Goal: Task Accomplishment & Management: Use online tool/utility

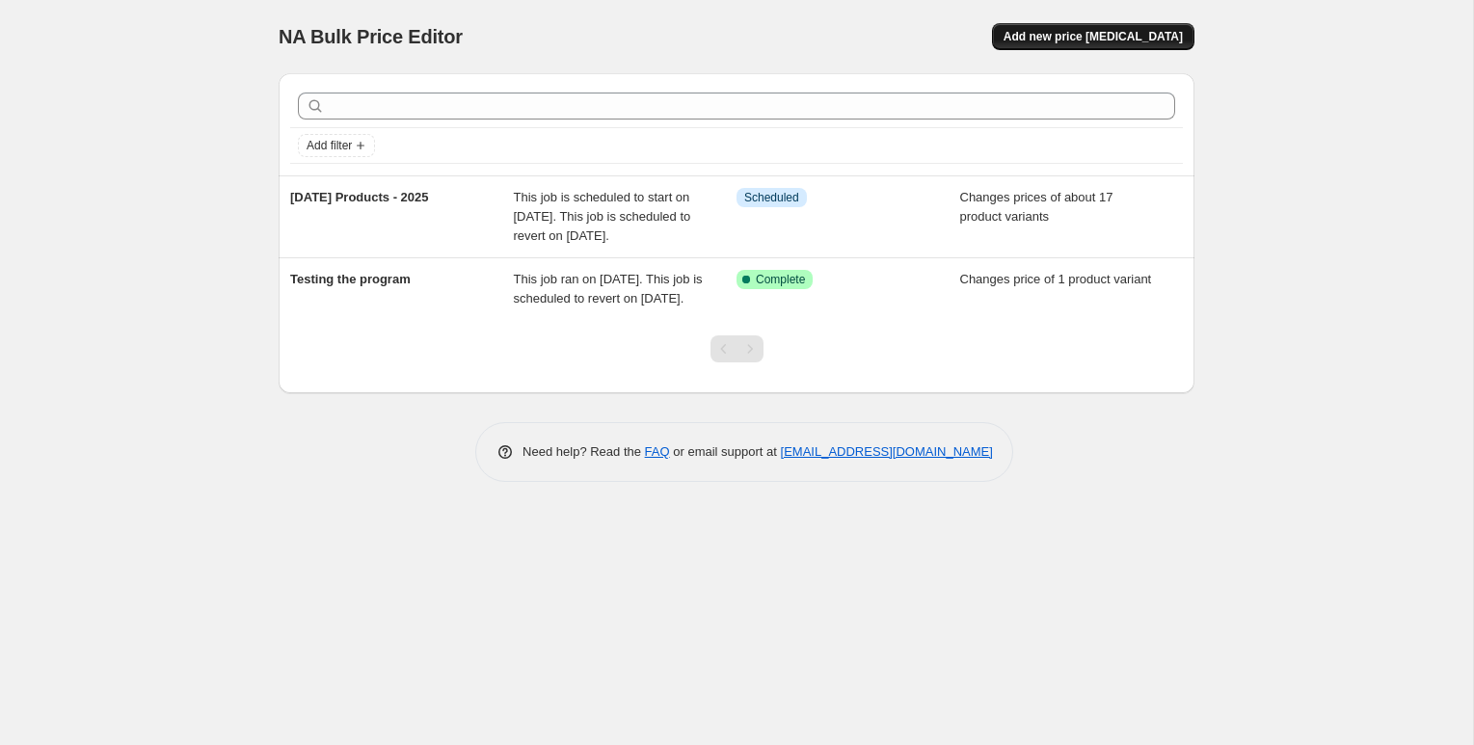
click at [1076, 46] on button "Add new price [MEDICAL_DATA]" at bounding box center [1093, 36] width 202 height 27
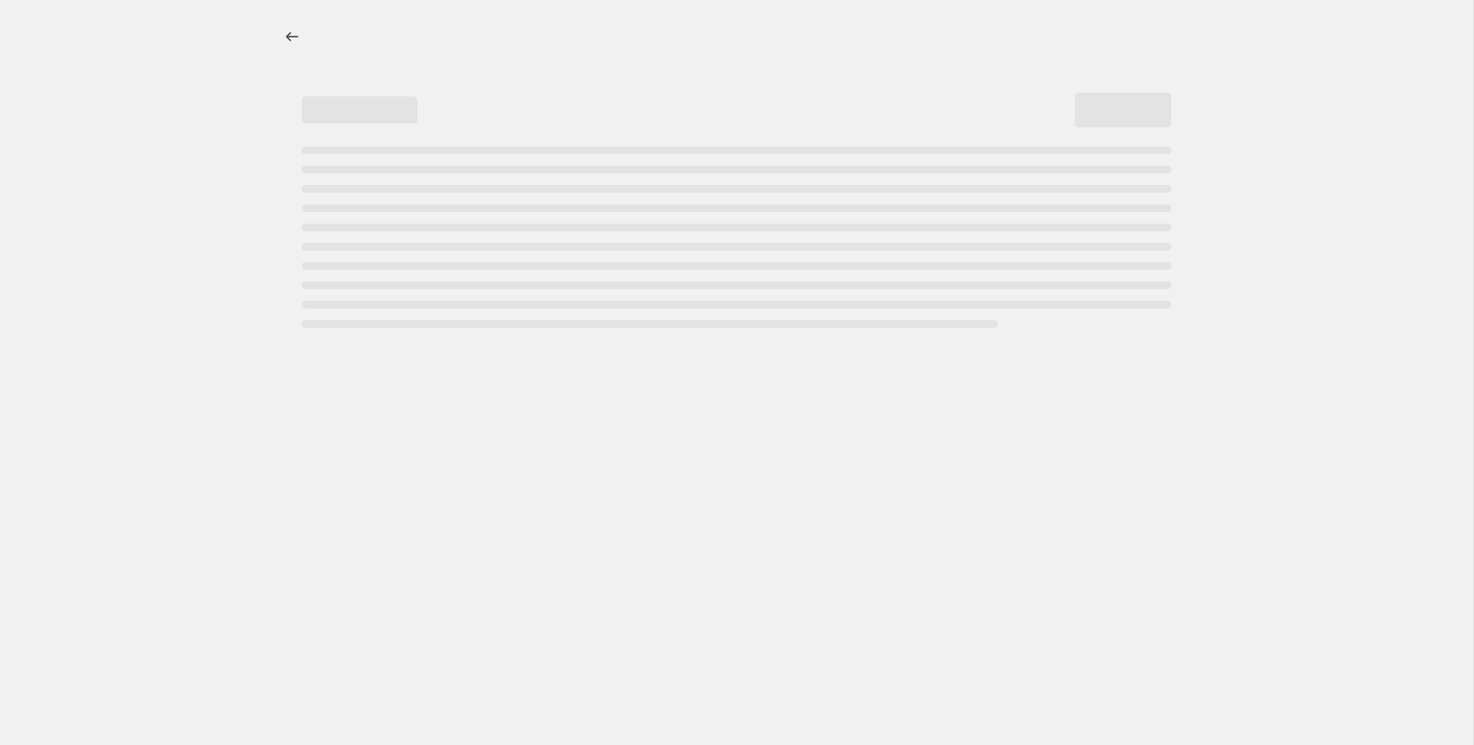
select select "percentage"
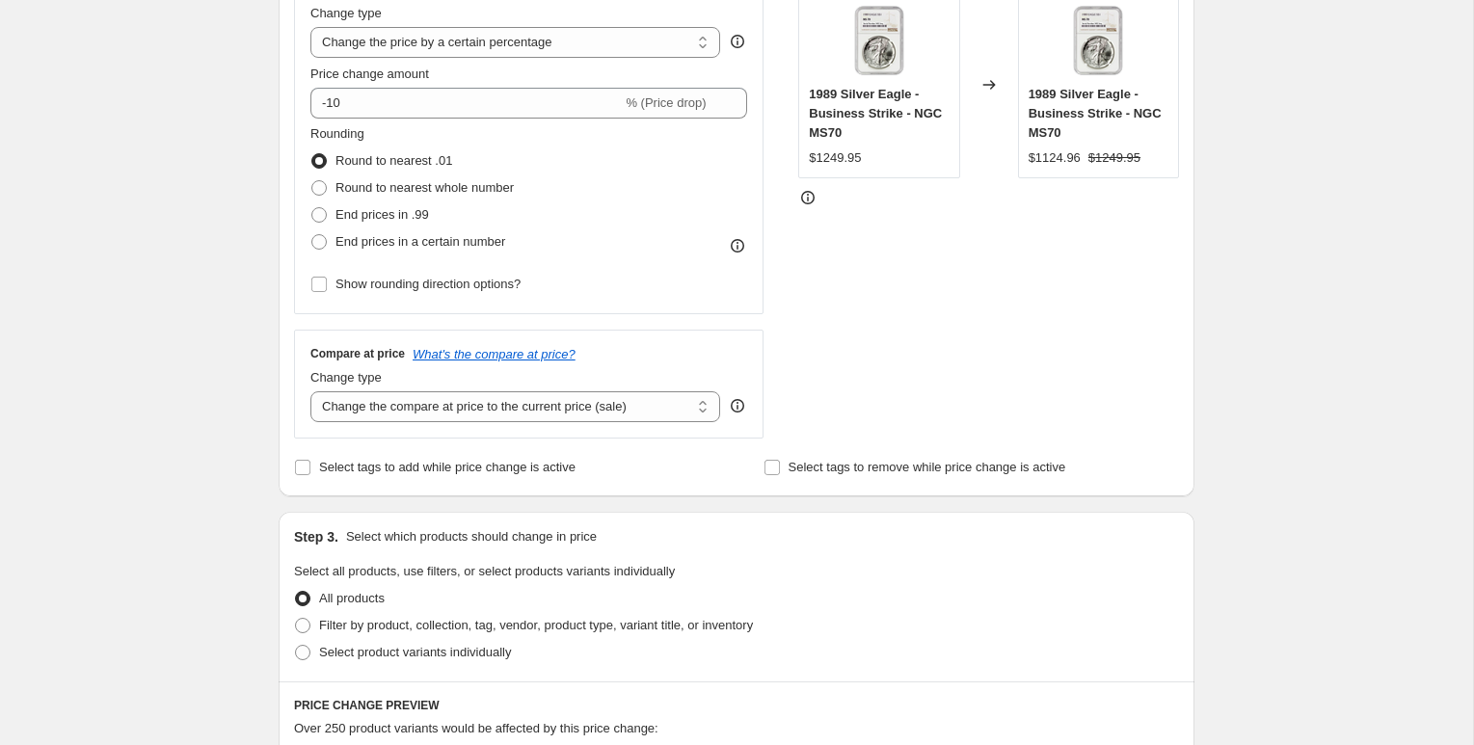
scroll to position [530, 0]
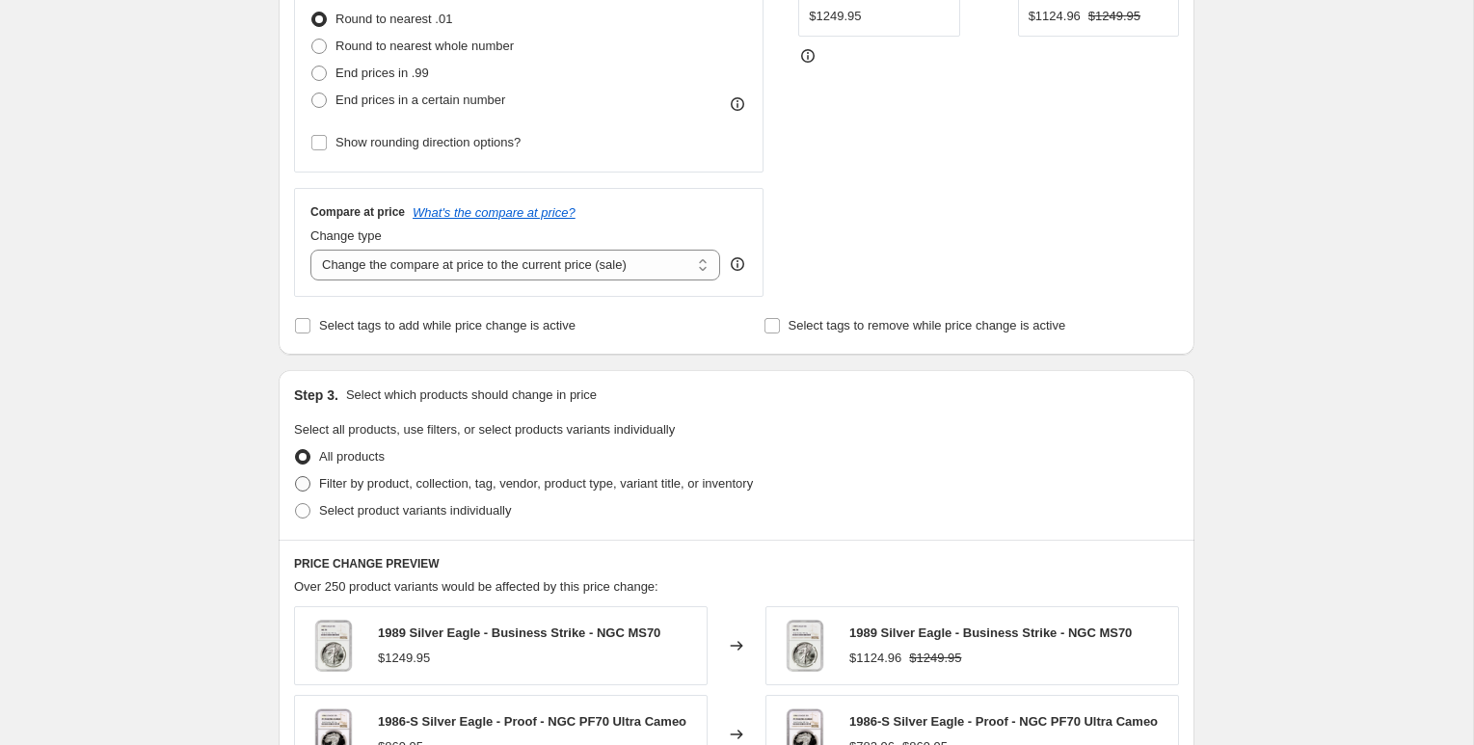
click at [300, 489] on span at bounding box center [302, 483] width 15 height 15
click at [296, 477] on input "Filter by product, collection, tag, vendor, product type, variant title, or inv…" at bounding box center [295, 476] width 1 height 1
radio input "true"
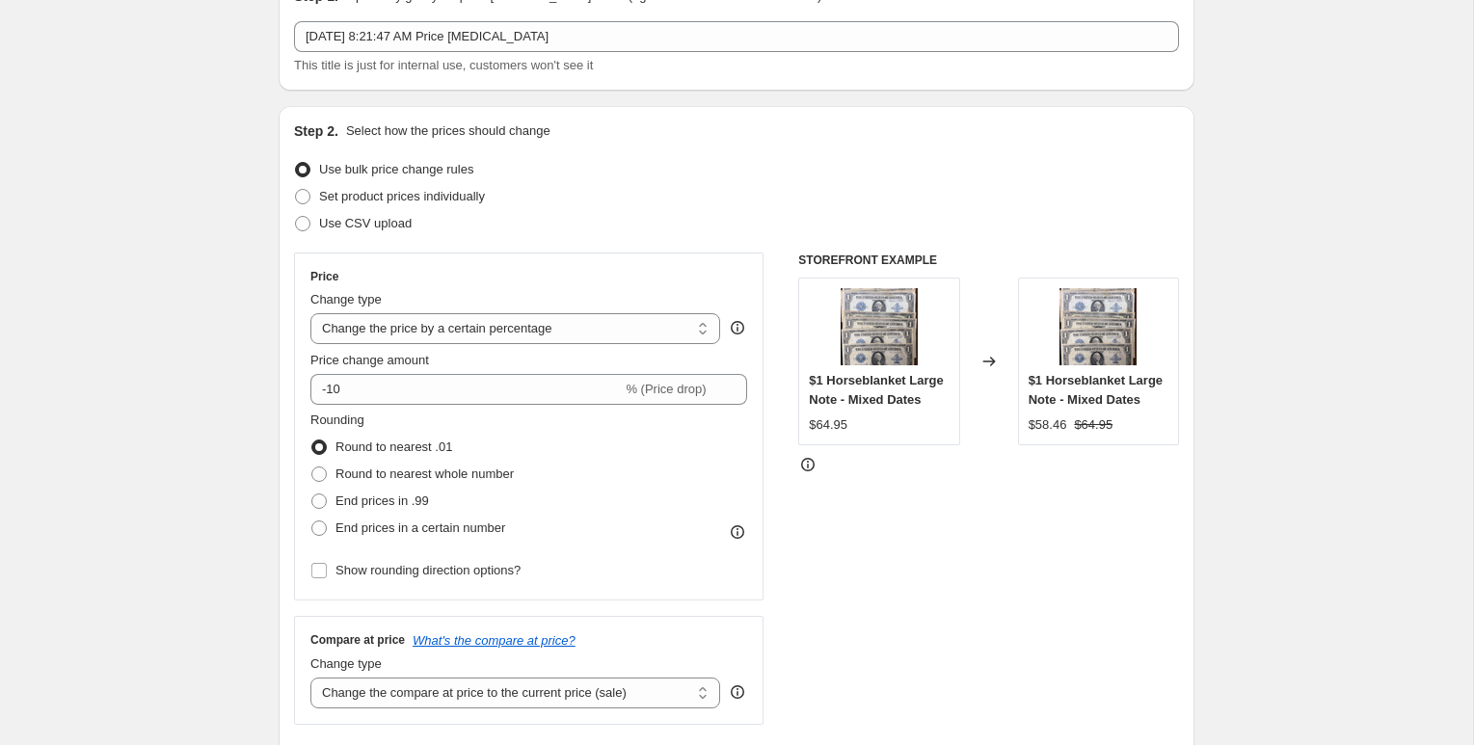
scroll to position [106, 0]
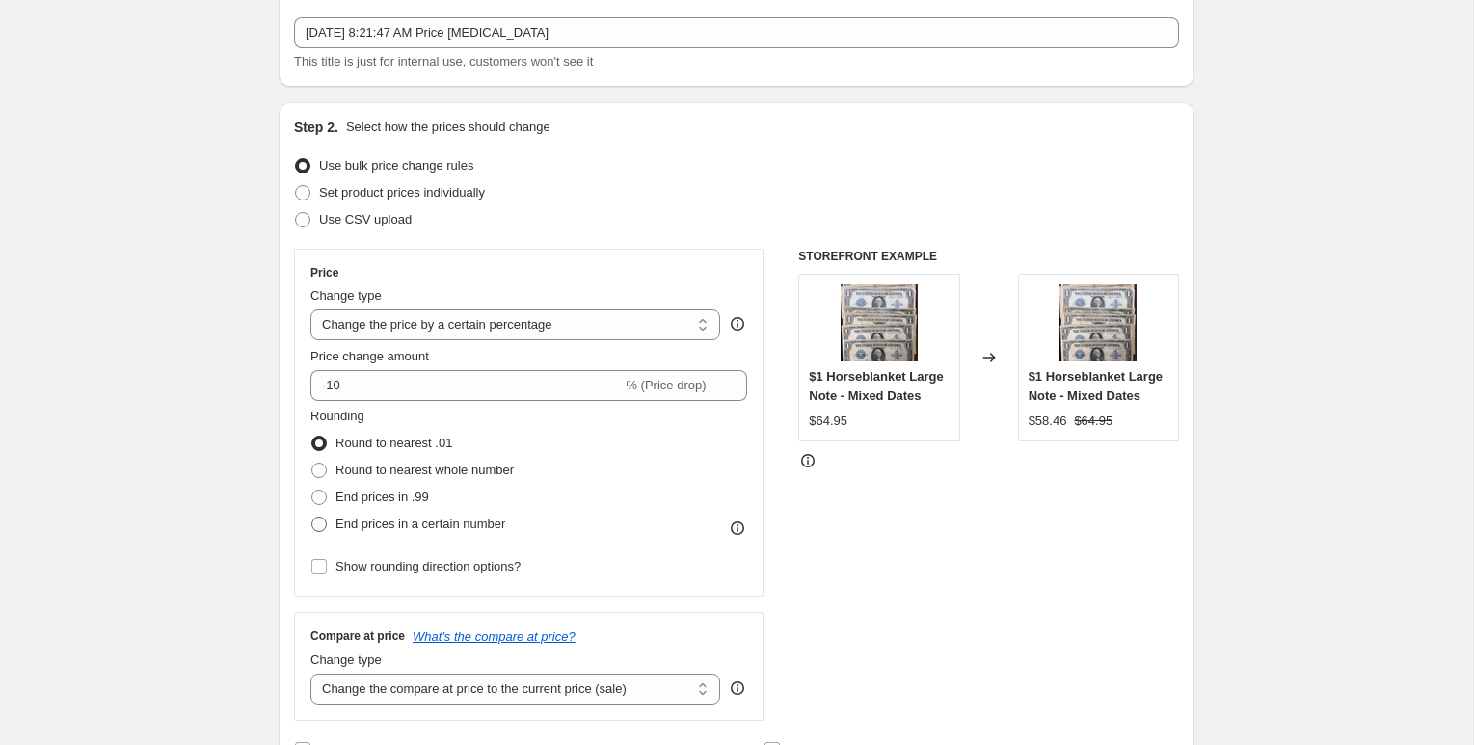
click at [320, 524] on span at bounding box center [318, 524] width 15 height 15
click at [312, 518] on input "End prices in a certain number" at bounding box center [311, 517] width 1 height 1
radio input "true"
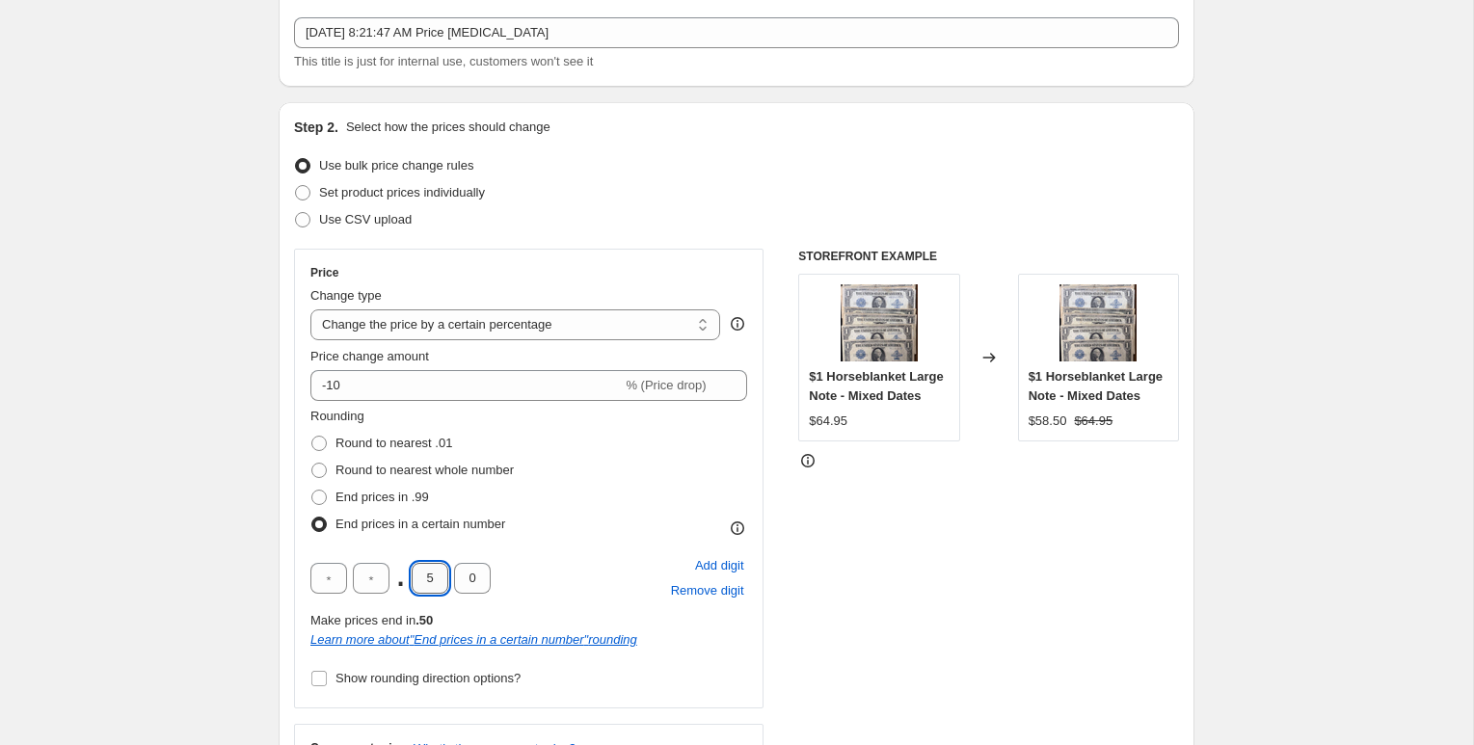
drag, startPoint x: 433, startPoint y: 579, endPoint x: 412, endPoint y: 579, distance: 21.2
click at [412, 579] on input "5" at bounding box center [430, 578] width 37 height 31
type input "9"
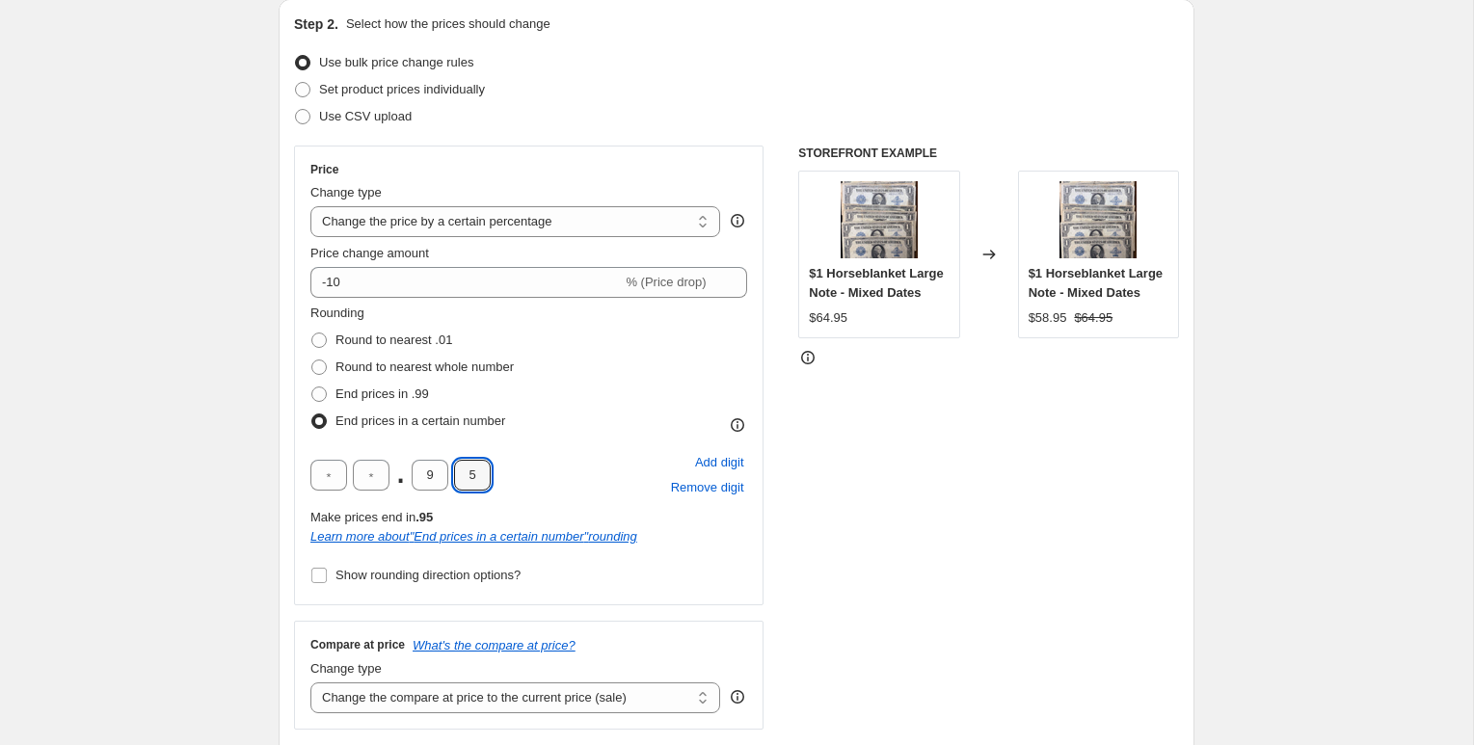
scroll to position [318, 0]
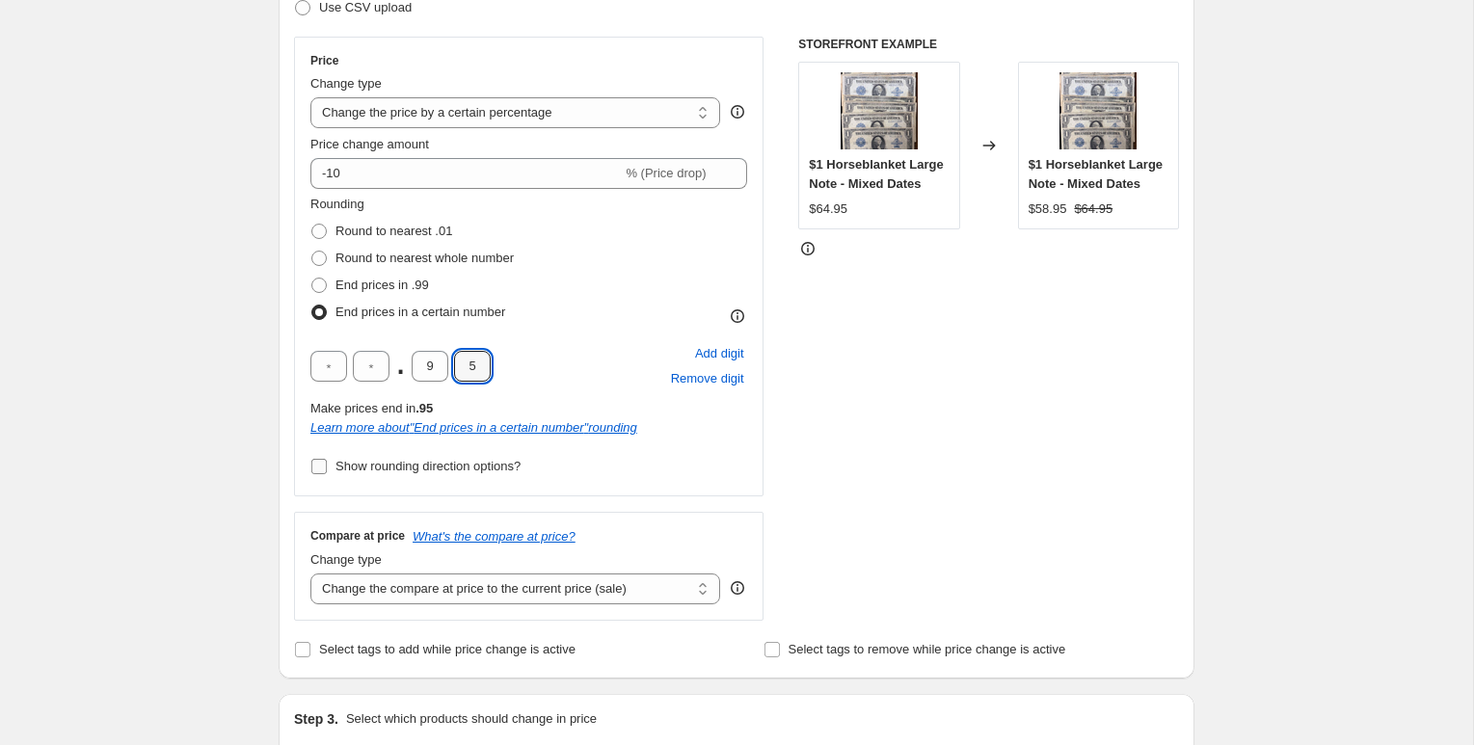
type input "5"
click at [316, 467] on input "Show rounding direction options?" at bounding box center [318, 466] width 15 height 15
checkbox input "true"
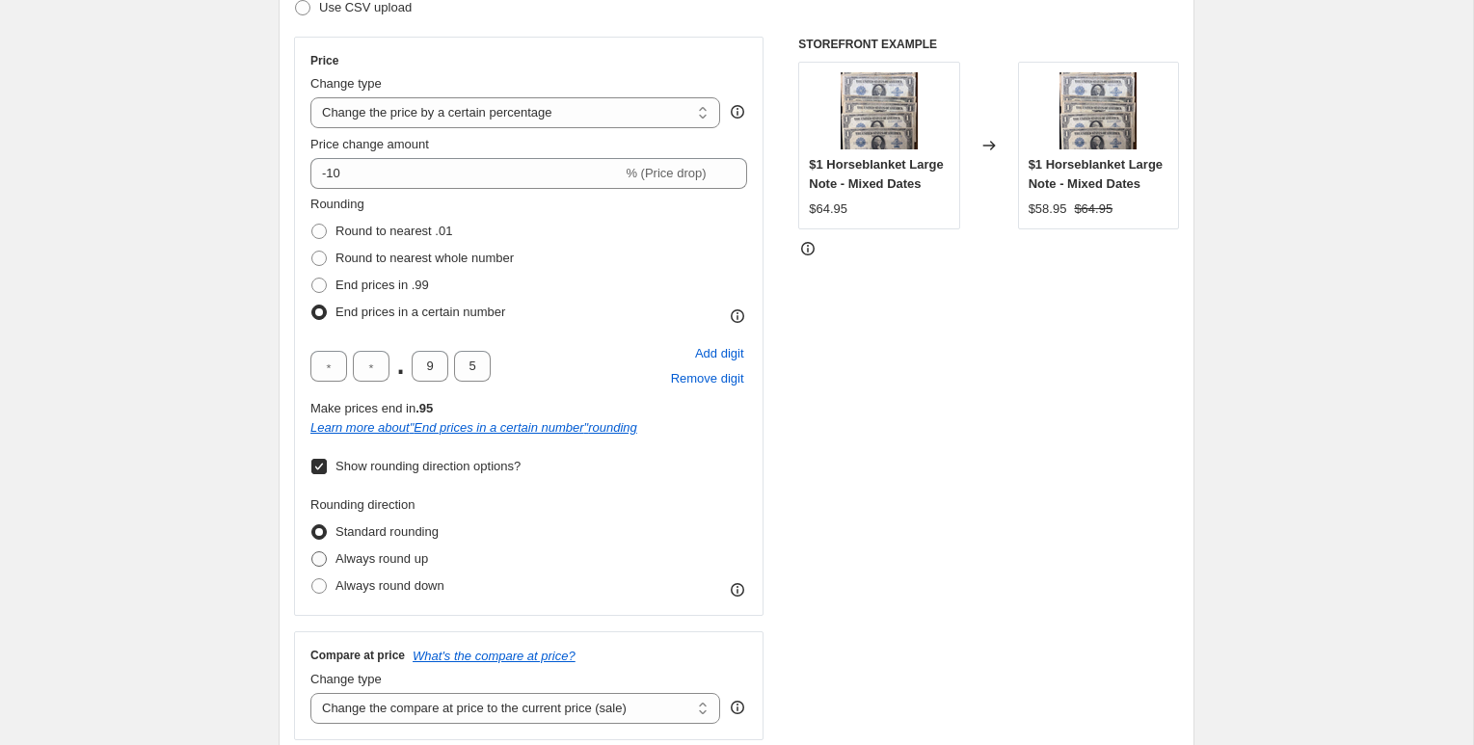
click at [319, 555] on span at bounding box center [318, 558] width 15 height 15
click at [312, 552] on input "Always round up" at bounding box center [311, 551] width 1 height 1
radio input "true"
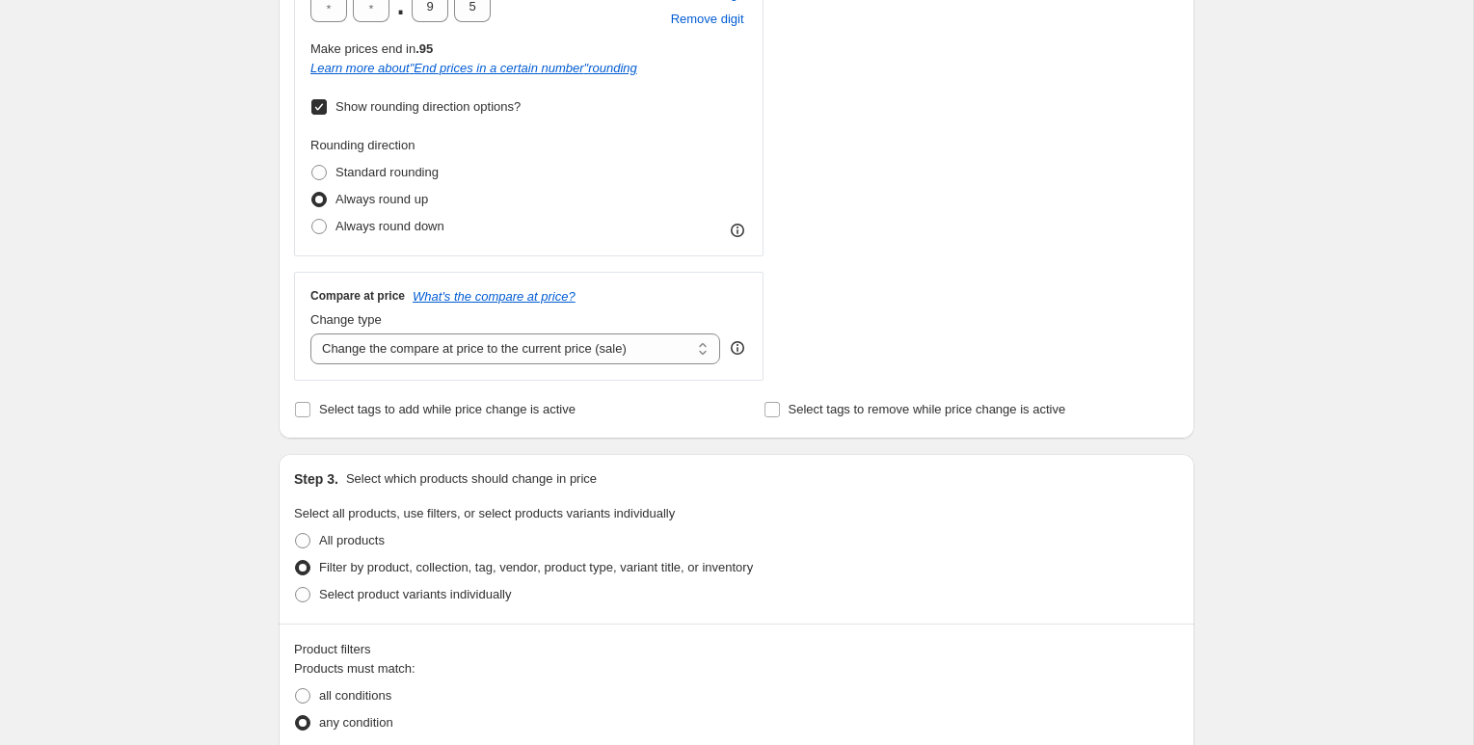
scroll to position [742, 0]
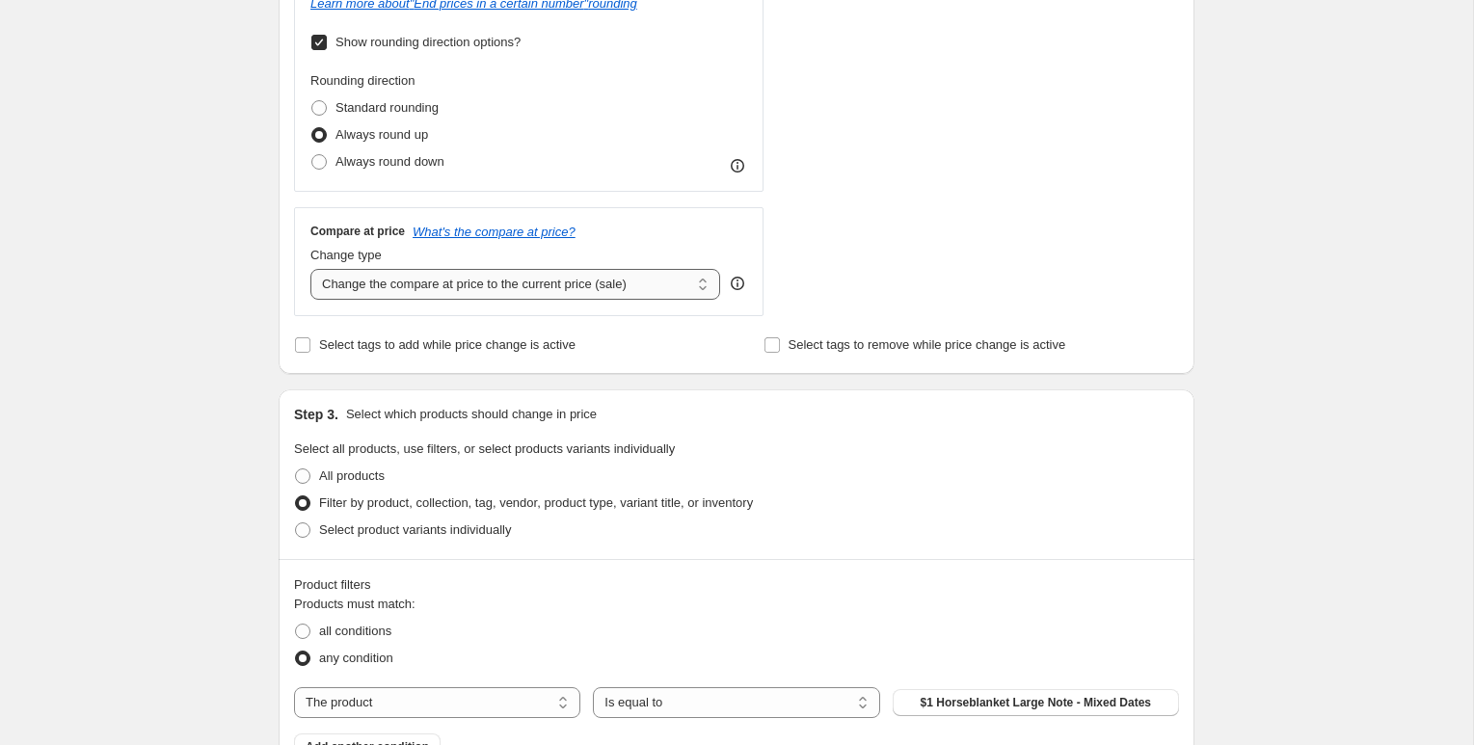
click at [310, 269] on select "Change the compare at price to the current price (sale) Change the compare at p…" at bounding box center [515, 284] width 410 height 31
select select "remove"
click option "Remove the compare at price" at bounding box center [0, 0] width 0 height 0
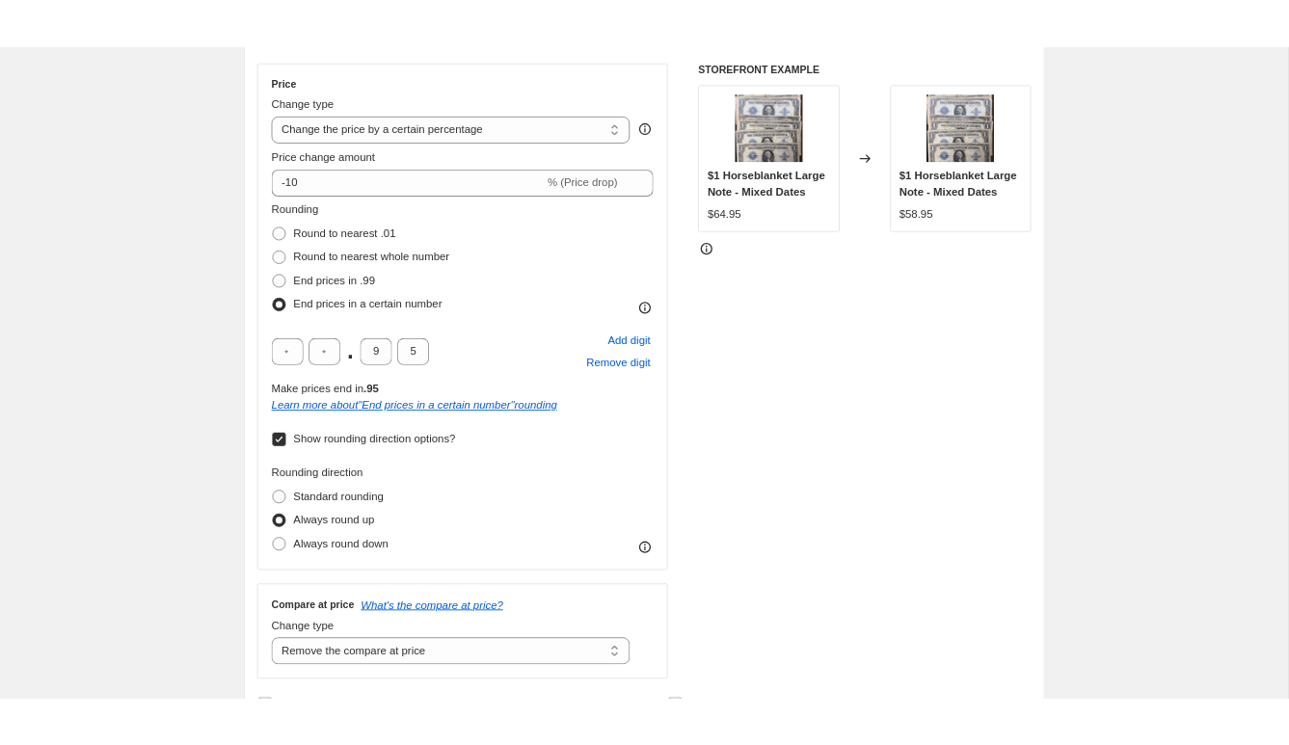
scroll to position [636, 0]
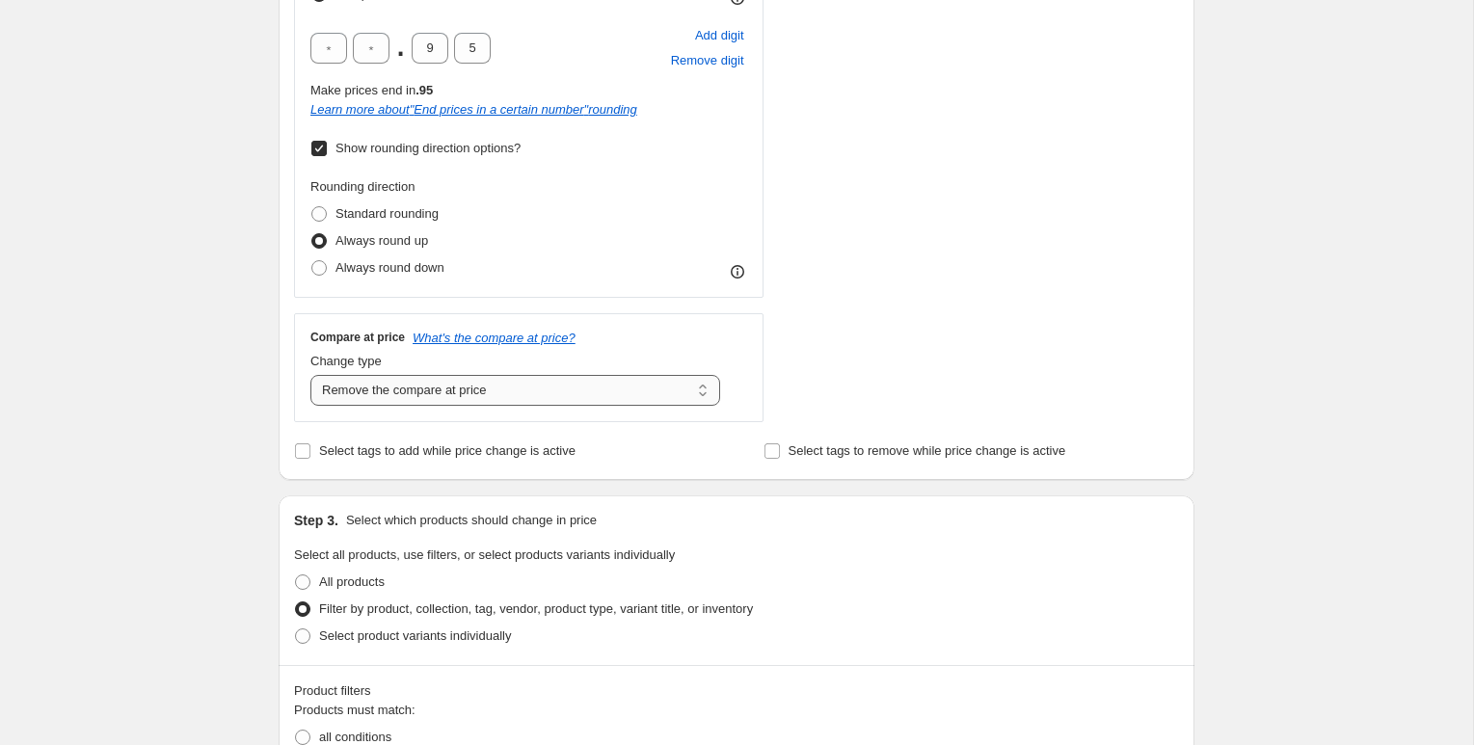
click at [310, 375] on select "Change the compare at price to the current price (sale) Change the compare at p…" at bounding box center [515, 390] width 410 height 31
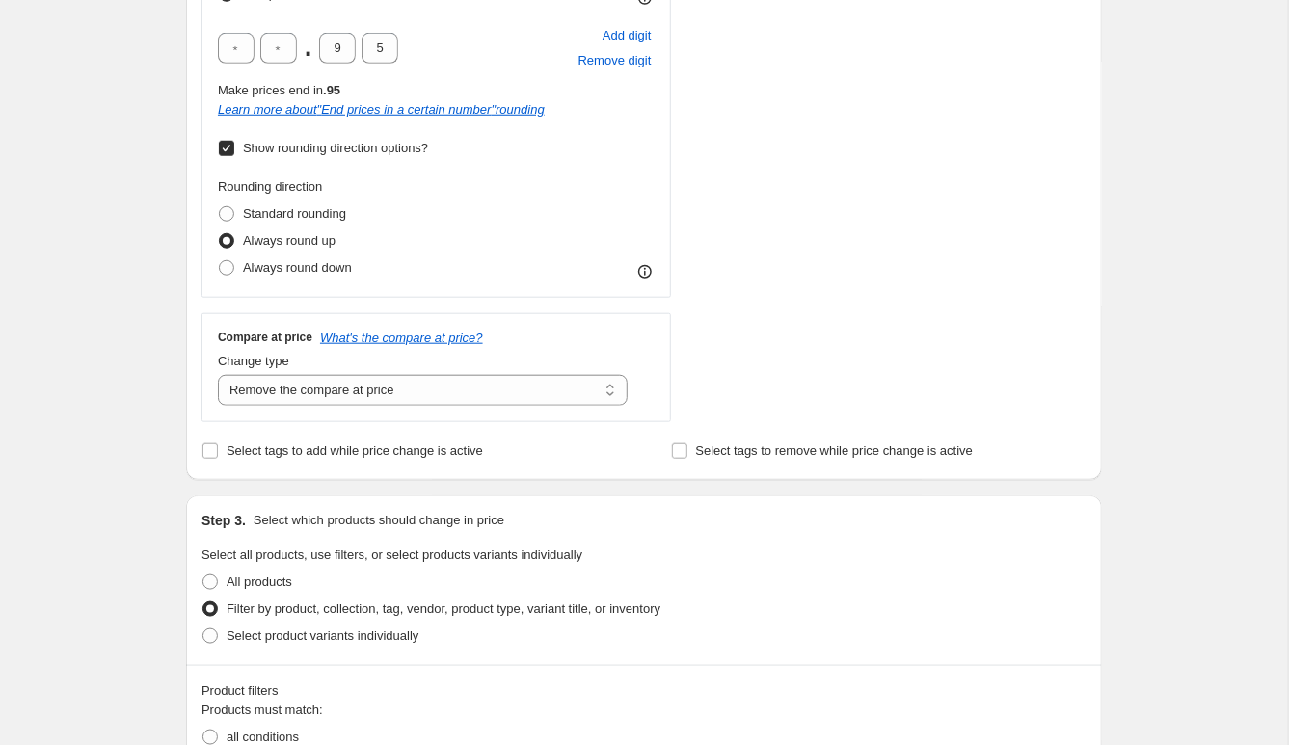
scroll to position [0, 0]
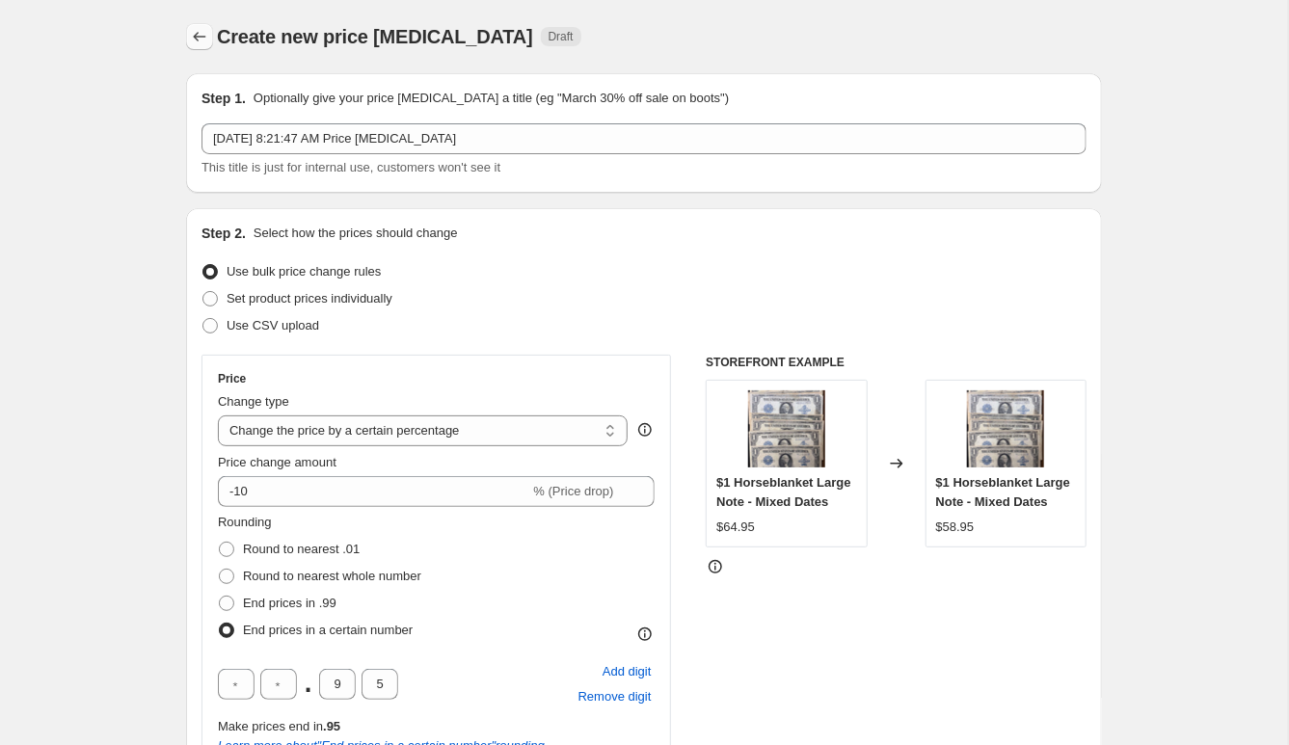
click at [201, 36] on icon "Price change jobs" at bounding box center [199, 36] width 19 height 19
